Goal: Task Accomplishment & Management: Manage account settings

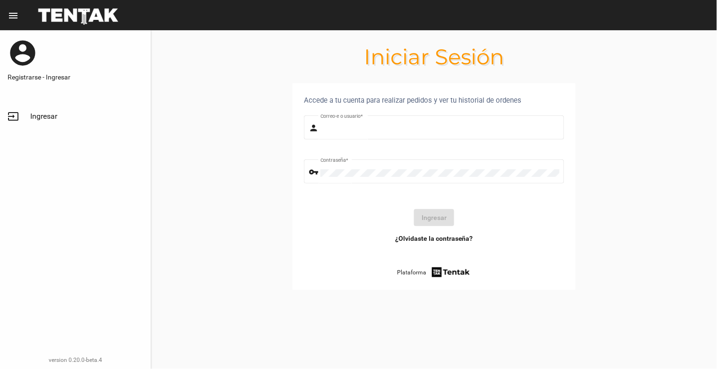
type input "[EMAIL_ADDRESS][DOMAIN_NAME]"
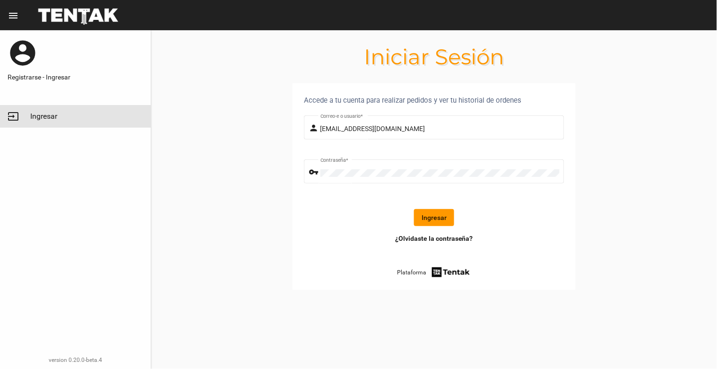
click at [30, 113] on span "Ingresar" at bounding box center [43, 116] width 27 height 9
click at [437, 214] on button "Ingresar" at bounding box center [434, 217] width 40 height 17
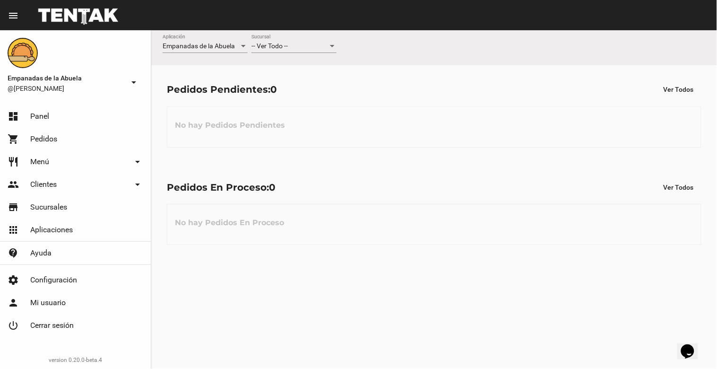
click at [281, 43] on span "-- Ver Todo --" at bounding box center [270, 46] width 36 height 8
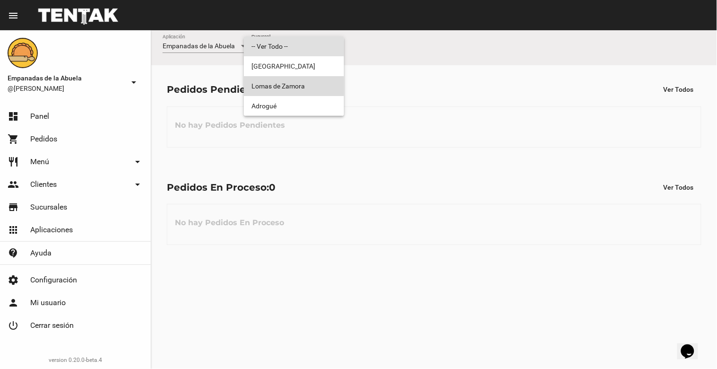
click at [290, 82] on span "Lomas de Zamora" at bounding box center [294, 86] width 85 height 20
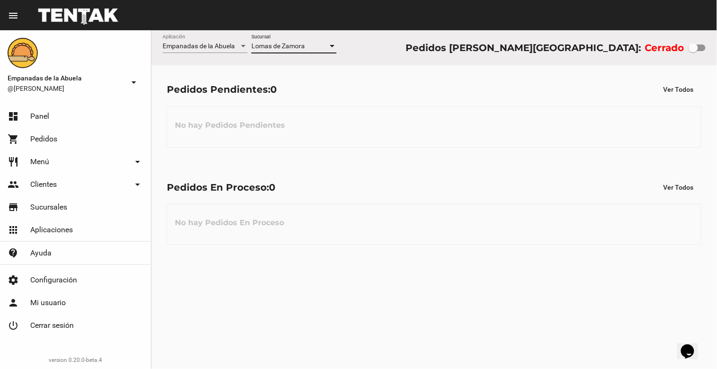
click at [697, 50] on div at bounding box center [693, 47] width 9 height 9
click at [694, 51] on input "checkbox" at bounding box center [693, 51] width 0 height 0
checkbox input "true"
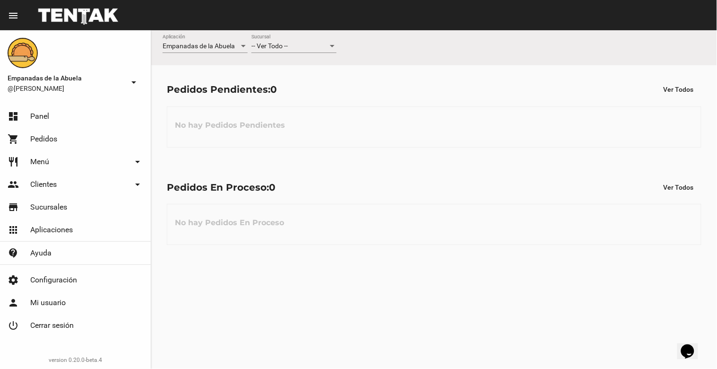
click at [294, 46] on div "-- Ver Todo --" at bounding box center [290, 47] width 77 height 8
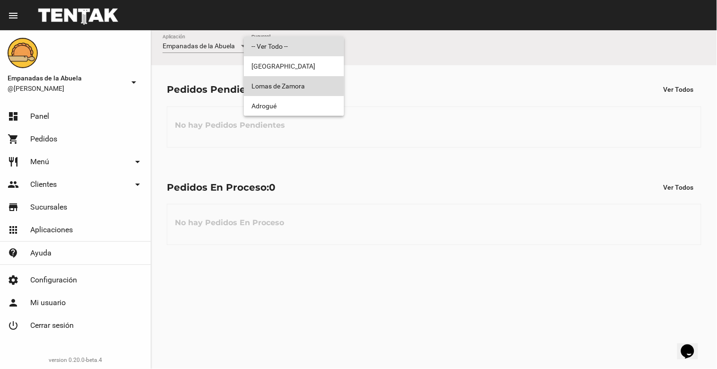
click at [301, 81] on span "Lomas de Zamora" at bounding box center [294, 86] width 85 height 20
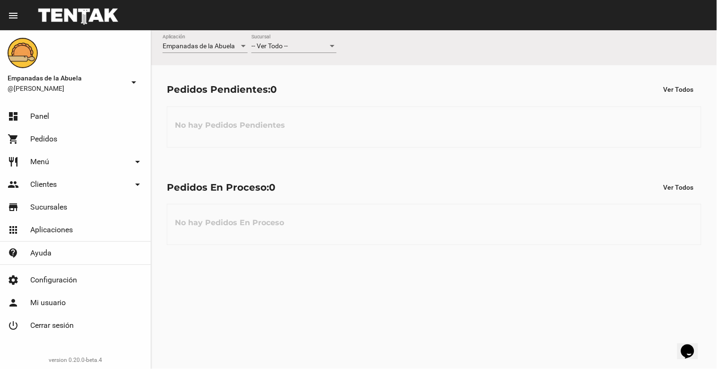
click at [292, 48] on div "-- Ver Todo --" at bounding box center [290, 47] width 77 height 8
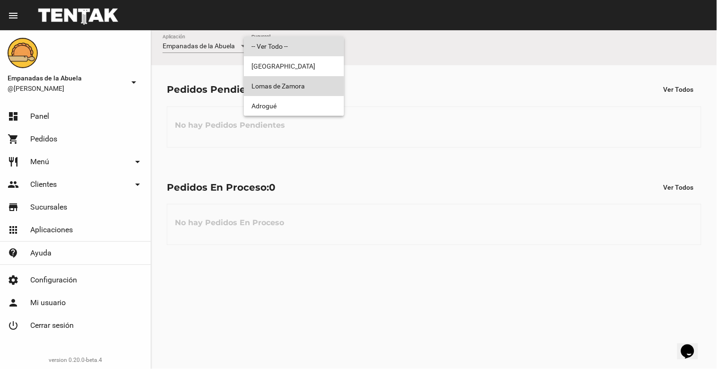
click at [295, 78] on span "Lomas de Zamora" at bounding box center [294, 86] width 85 height 20
